Goal: Check status: Check status

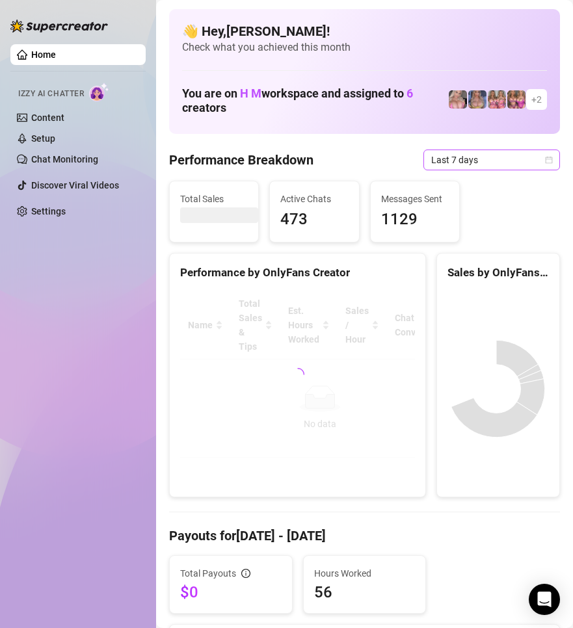
click at [545, 156] on icon "calendar" at bounding box center [549, 160] width 8 height 8
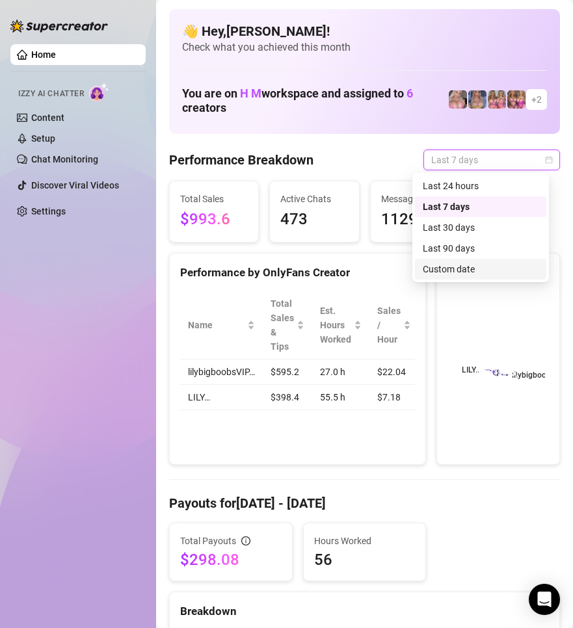
click at [467, 269] on div "Custom date" at bounding box center [480, 269] width 116 height 14
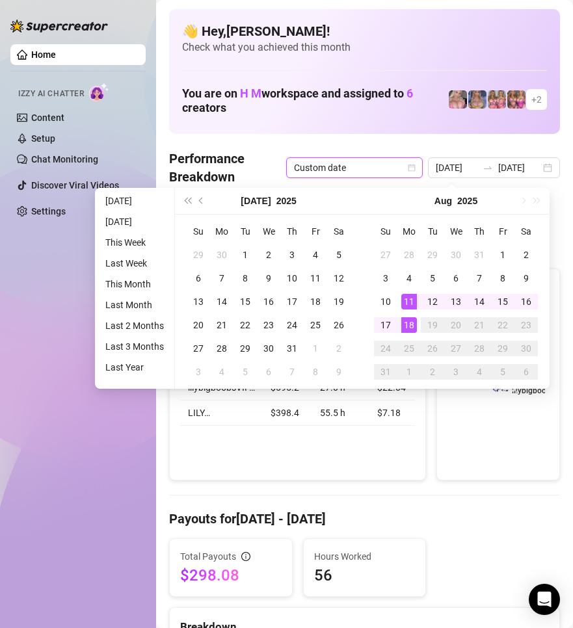
type input "[DATE]"
click at [409, 320] on div "18" at bounding box center [409, 325] width 16 height 16
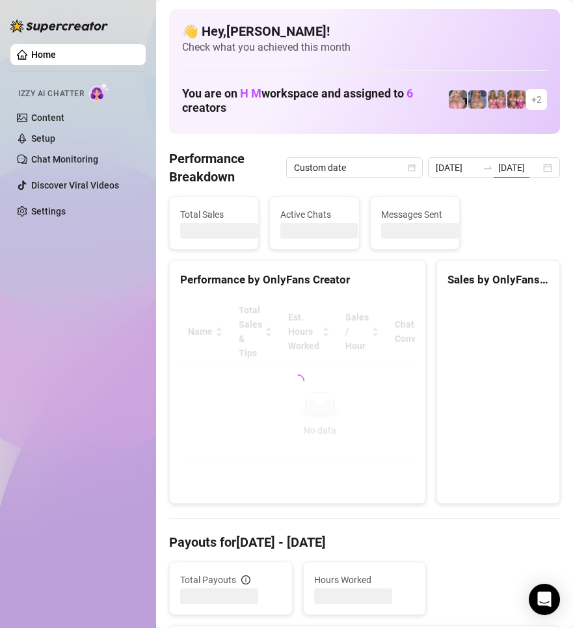
type input "[DATE]"
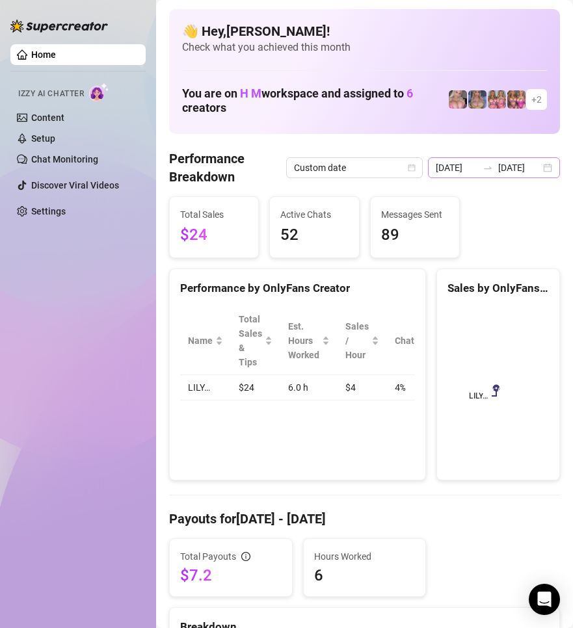
click at [530, 170] on div "[DATE] [DATE]" at bounding box center [494, 167] width 132 height 21
